Goal: Find specific page/section: Find specific page/section

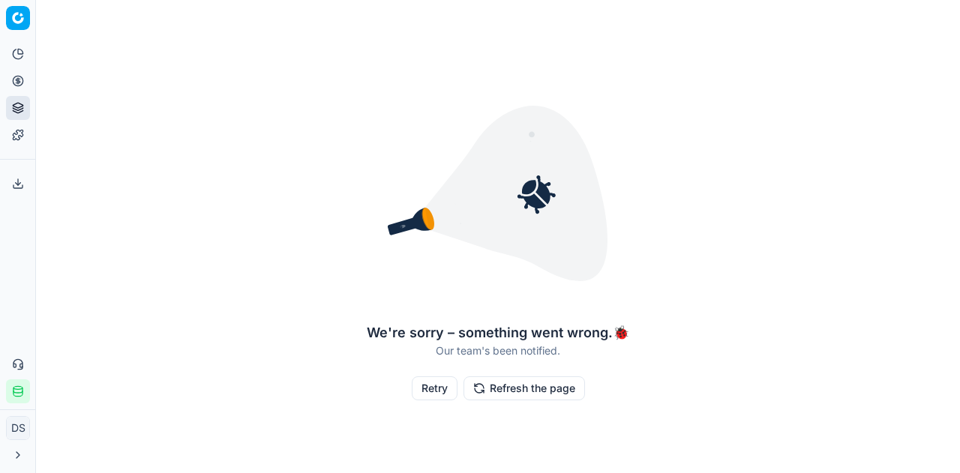
click at [496, 389] on button "Refresh the page" at bounding box center [523, 388] width 121 height 24
click at [445, 388] on button "Retry" at bounding box center [435, 388] width 46 height 24
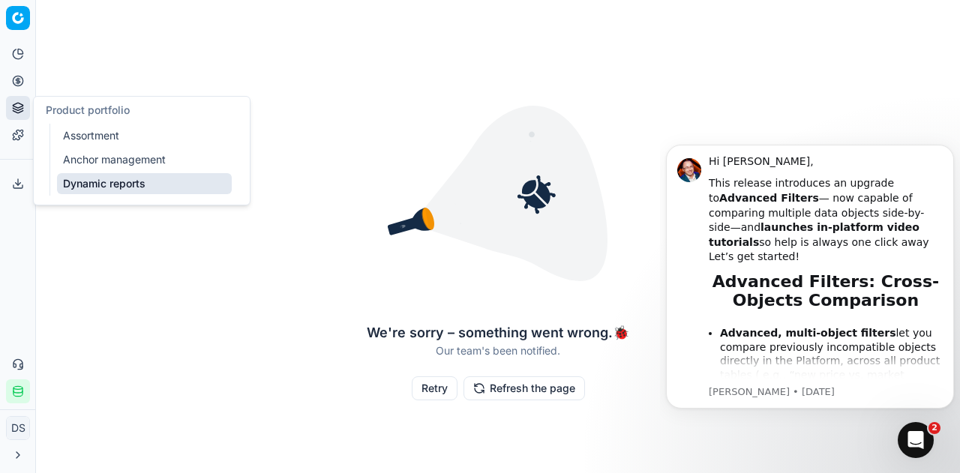
click at [14, 106] on icon at bounding box center [18, 108] width 12 height 12
click at [91, 133] on link "Assortment" at bounding box center [144, 135] width 175 height 21
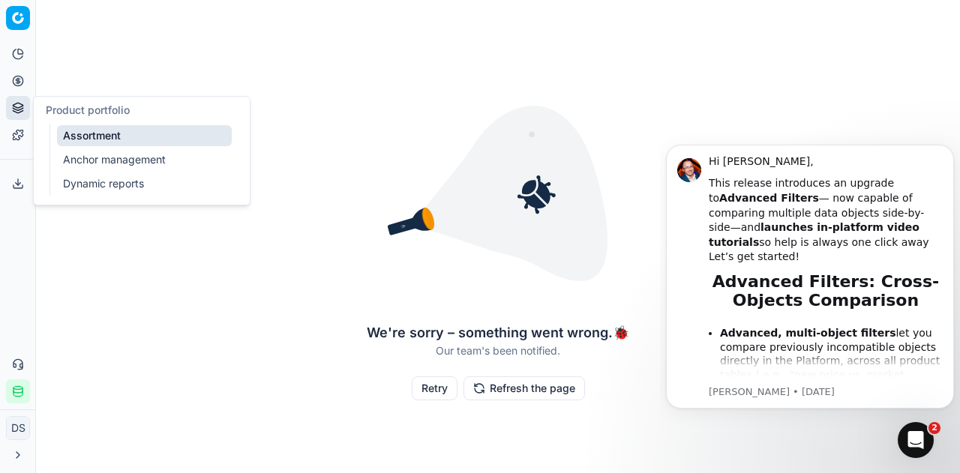
click at [91, 133] on link "Assortment" at bounding box center [144, 135] width 175 height 21
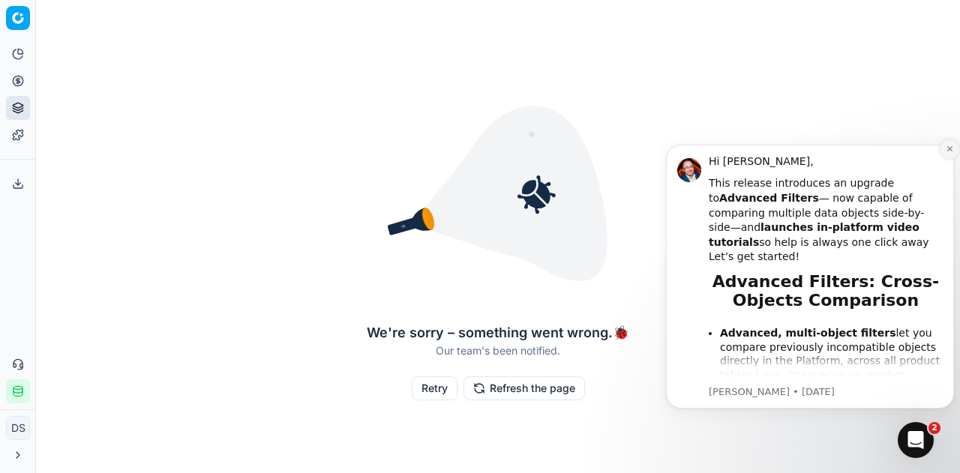
click at [949, 147] on icon "Dismiss notification" at bounding box center [949, 149] width 8 height 8
click at [951, 154] on button "Dismiss notification" at bounding box center [948, 148] width 19 height 19
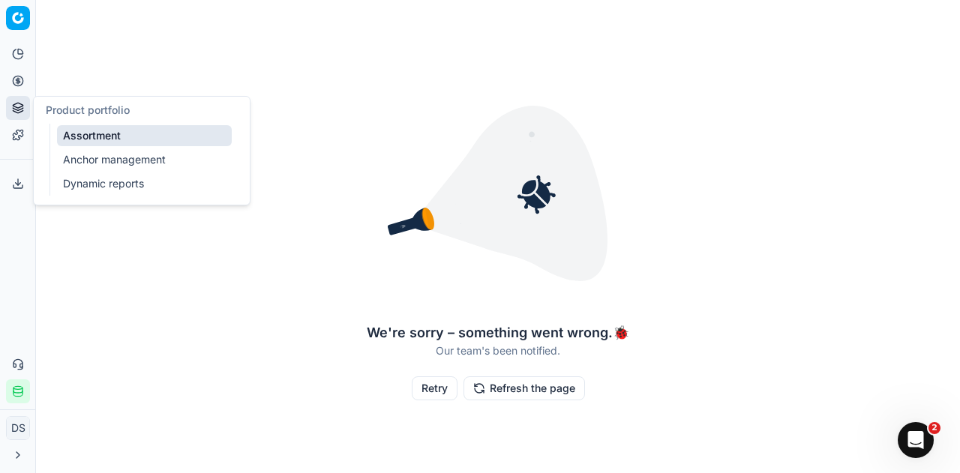
click at [10, 104] on button "Product portfolio" at bounding box center [18, 108] width 24 height 24
click at [85, 131] on link "Assortment" at bounding box center [144, 135] width 175 height 21
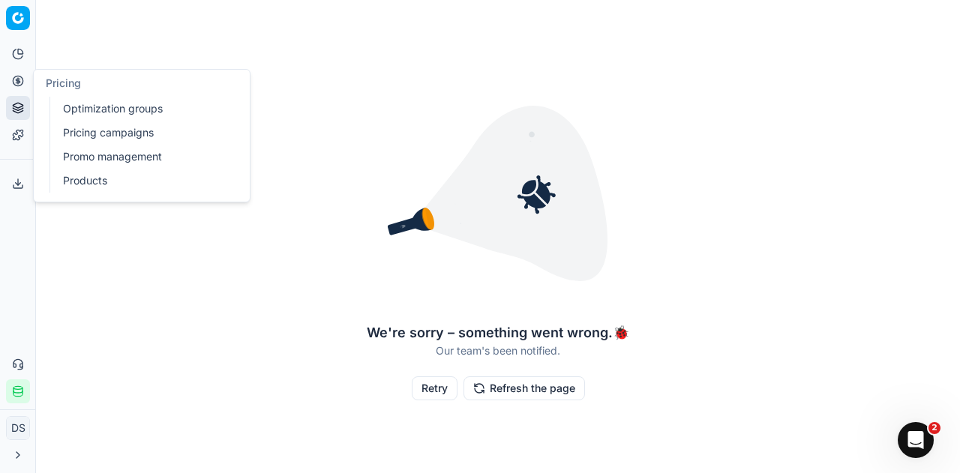
click at [78, 178] on link "Products" at bounding box center [144, 180] width 175 height 21
click at [99, 113] on link "Optimization groups" at bounding box center [144, 108] width 175 height 21
click at [376, 193] on div at bounding box center [498, 193] width 262 height 240
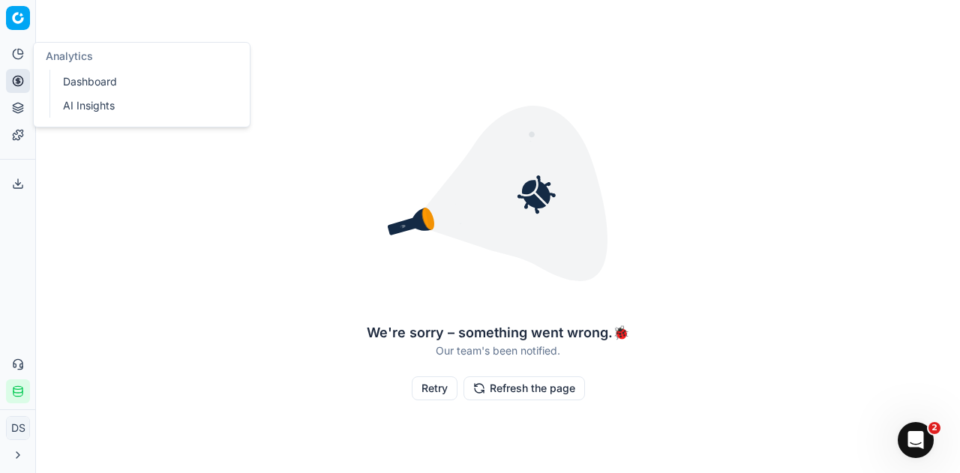
click at [22, 49] on icon at bounding box center [18, 54] width 12 height 12
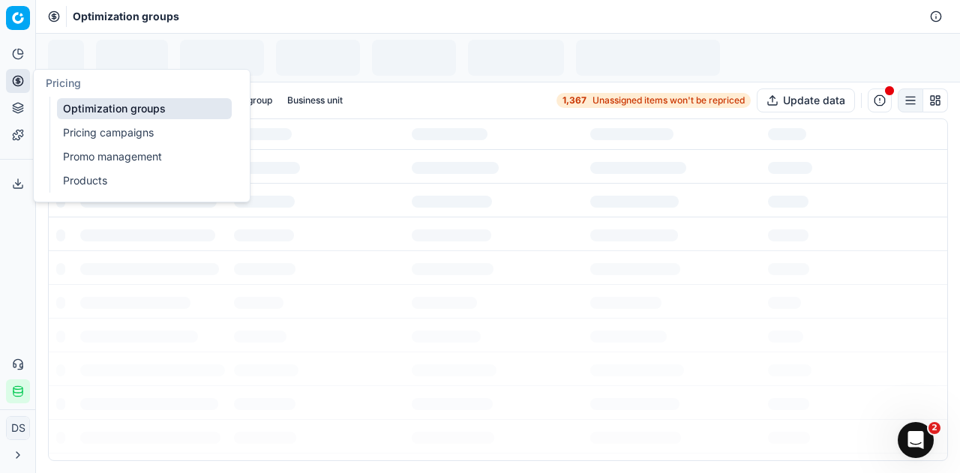
click at [82, 178] on link "Products" at bounding box center [144, 180] width 175 height 21
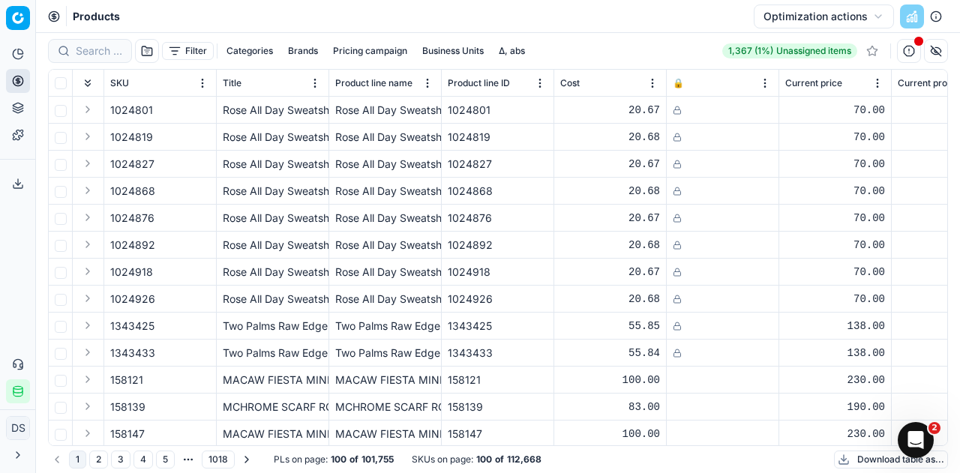
click at [241, 47] on button "Categories" at bounding box center [249, 51] width 58 height 18
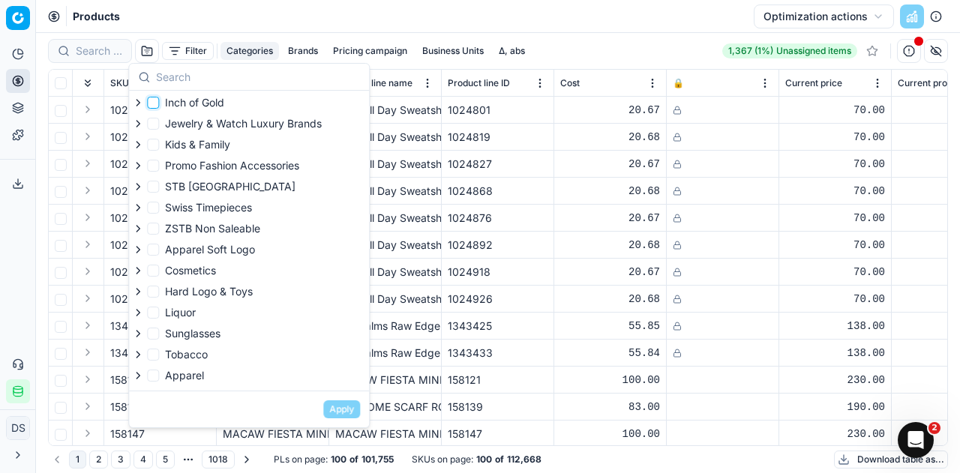
click at [153, 105] on input "Inch of Gold" at bounding box center [153, 103] width 12 height 12
checkbox input "true"
click at [346, 406] on button "Apply" at bounding box center [341, 409] width 37 height 18
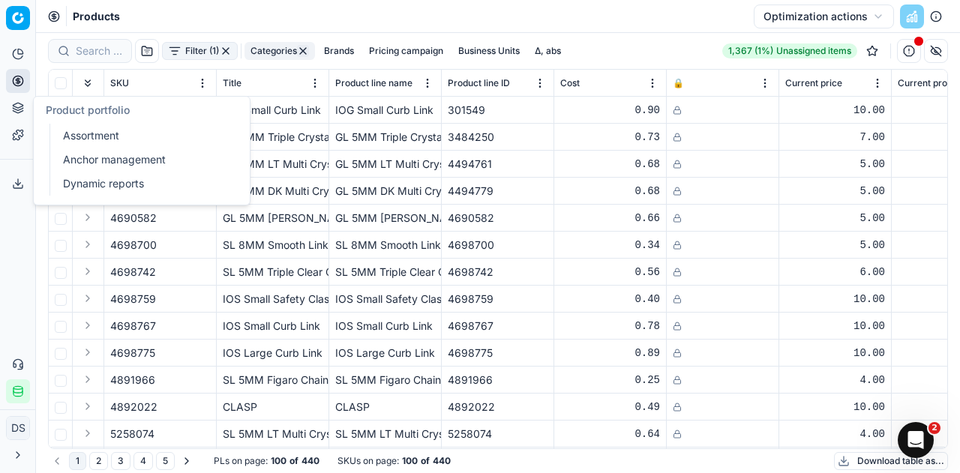
click at [16, 110] on icon at bounding box center [18, 108] width 12 height 12
click at [126, 139] on link "Assortment" at bounding box center [144, 135] width 175 height 21
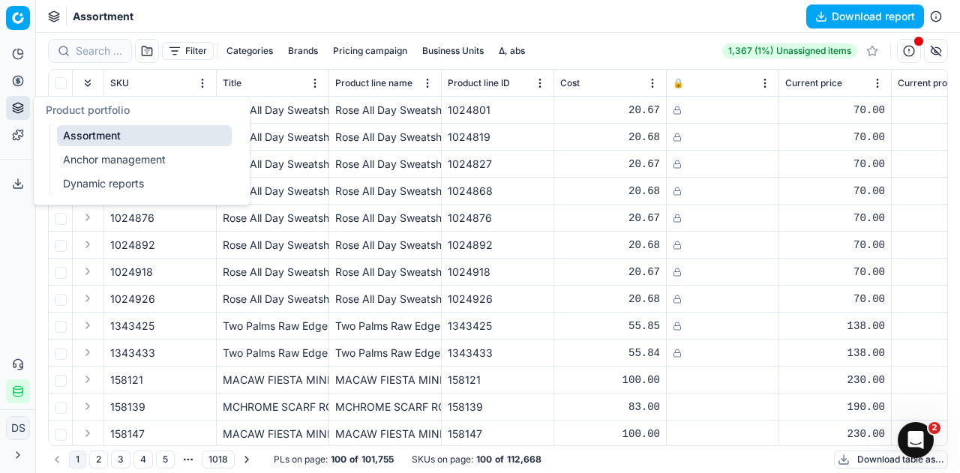
click at [126, 187] on link "Dynamic reports" at bounding box center [144, 183] width 175 height 21
